Goal: Information Seeking & Learning: Learn about a topic

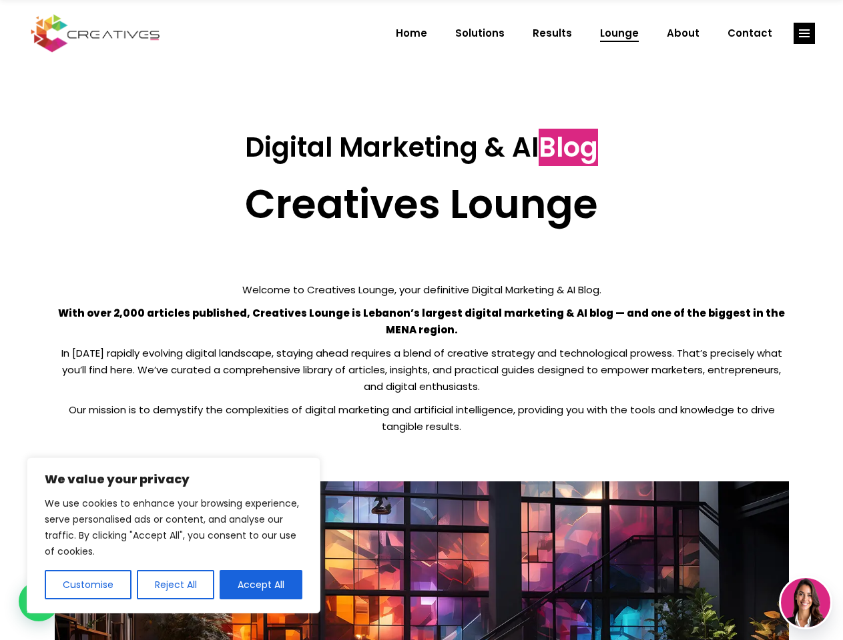
click at [421, 320] on p "With over 2,000 articles published, Creatives Lounge is Lebanon’s largest digit…" at bounding box center [422, 321] width 734 height 33
click at [87, 585] on button "Customise" at bounding box center [88, 584] width 87 height 29
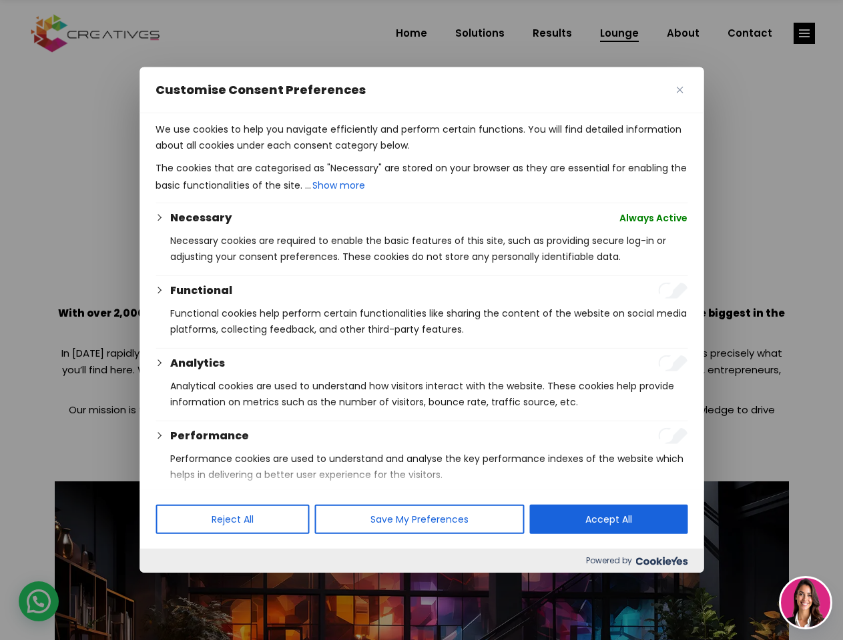
click at [175, 585] on div at bounding box center [421, 320] width 843 height 640
click at [261, 153] on p "We use cookies to help you navigate efficiently and perform certain functions. …" at bounding box center [421, 137] width 532 height 32
click at [804, 33] on div at bounding box center [421, 320] width 843 height 640
click at [805, 603] on img at bounding box center [804, 602] width 49 height 49
